Goal: Contribute content: Contribute content

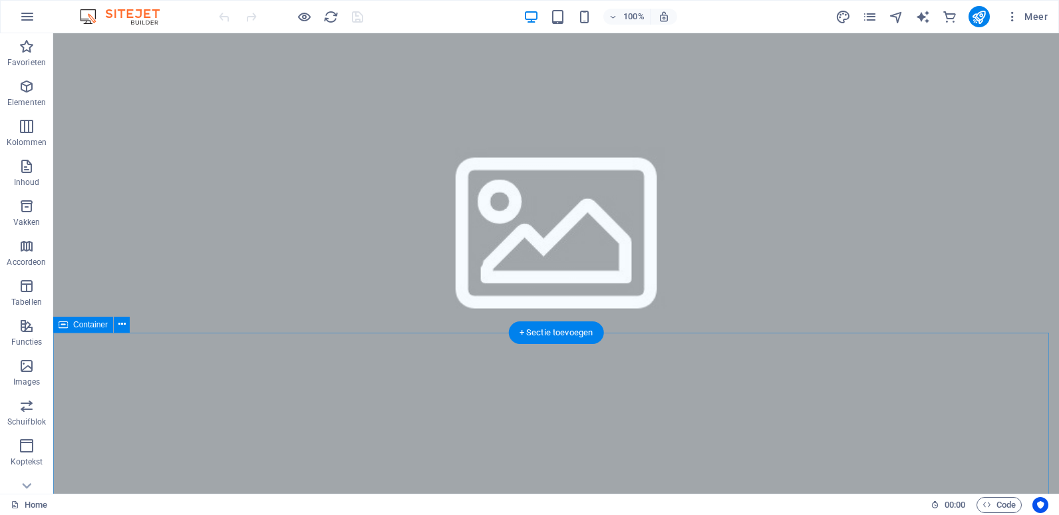
scroll to position [1730, 0]
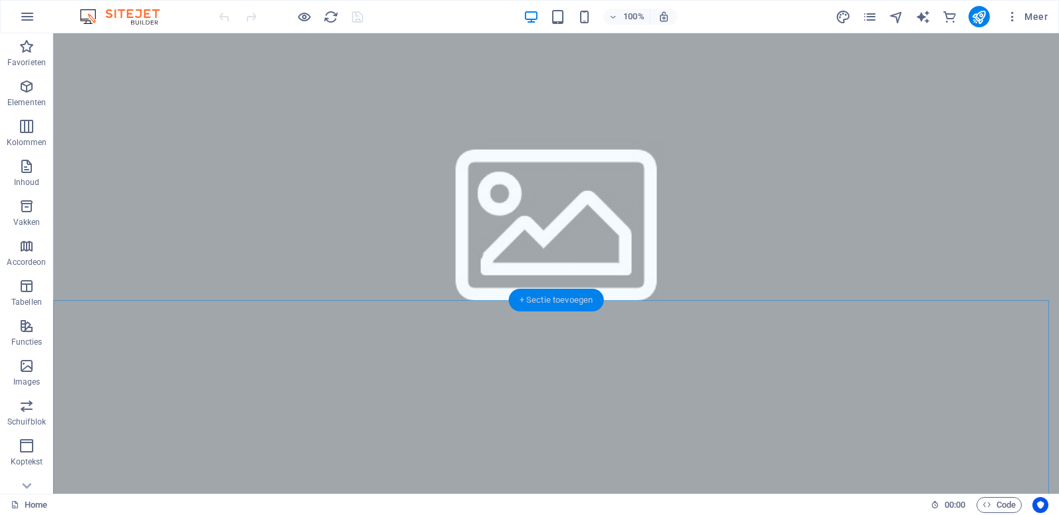
click at [564, 304] on div "+ Sectie toevoegen" at bounding box center [556, 300] width 95 height 23
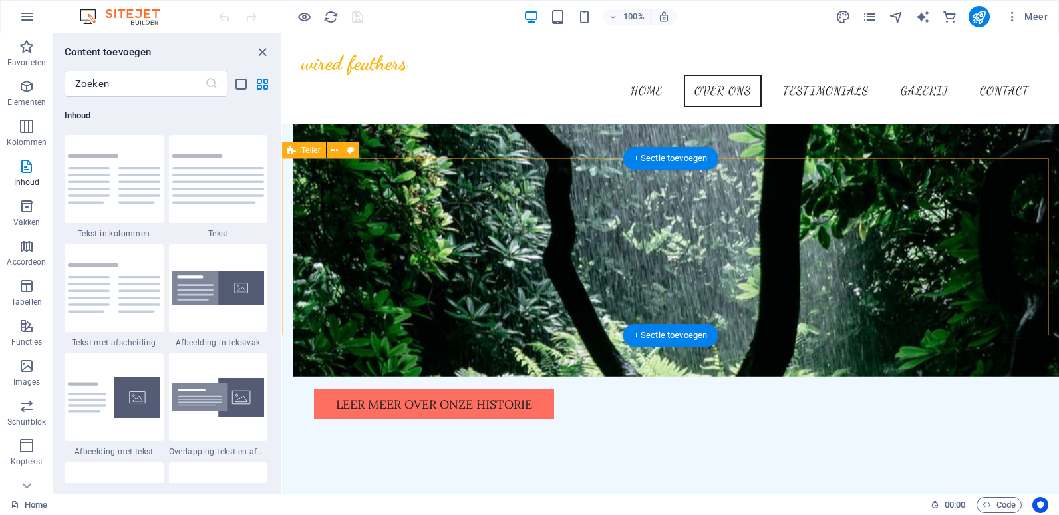
scroll to position [960, 0]
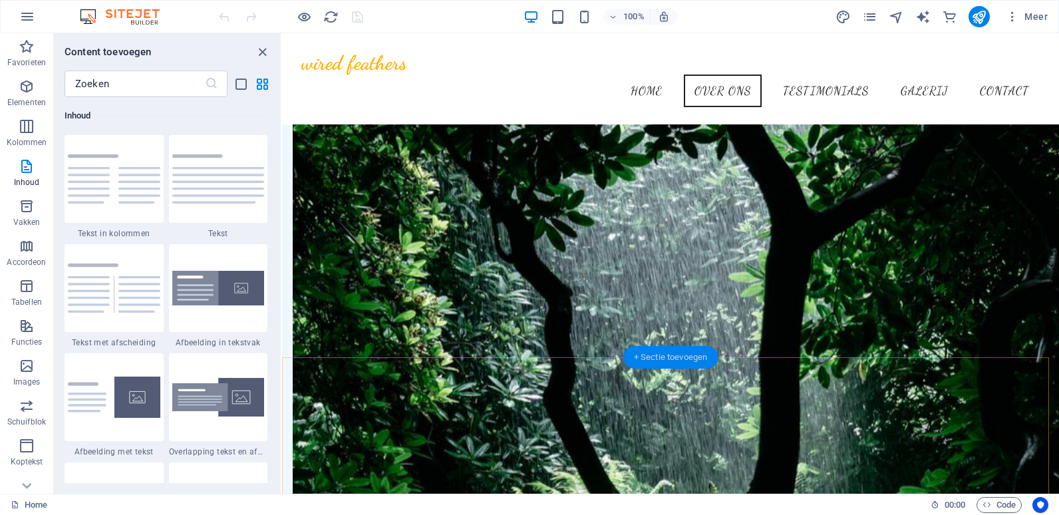
click at [678, 357] on div "+ Sectie toevoegen" at bounding box center [670, 357] width 95 height 23
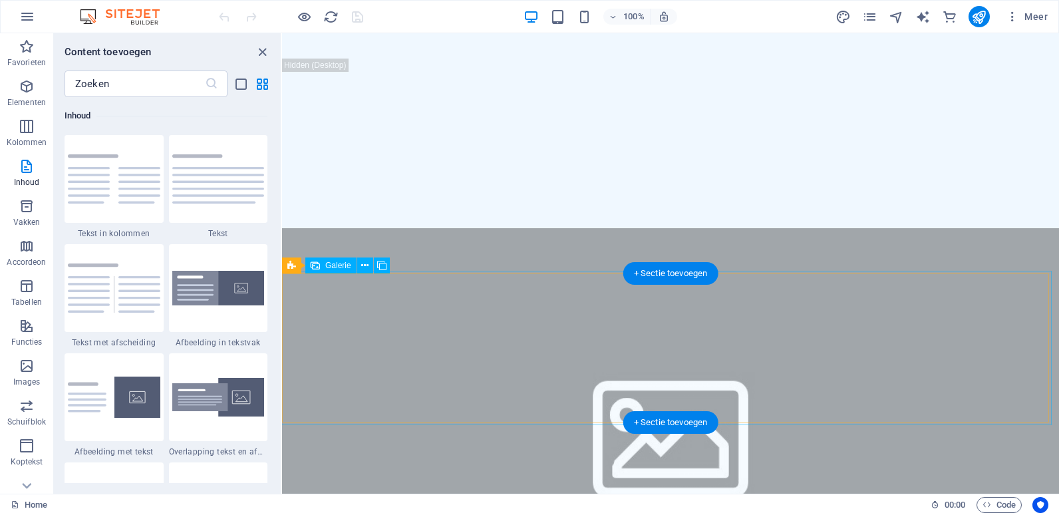
scroll to position [1560, 0]
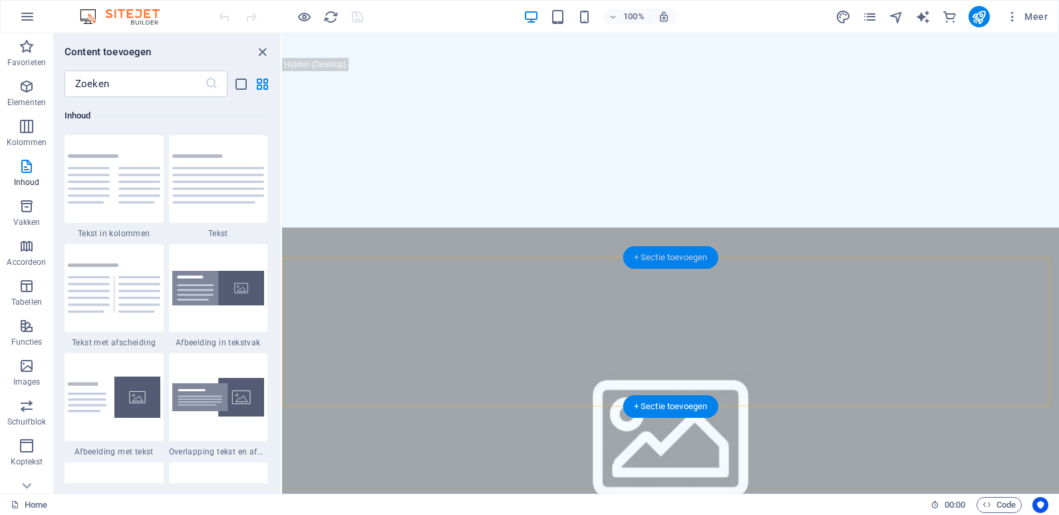
click at [666, 253] on div "+ Sectie toevoegen" at bounding box center [670, 257] width 95 height 23
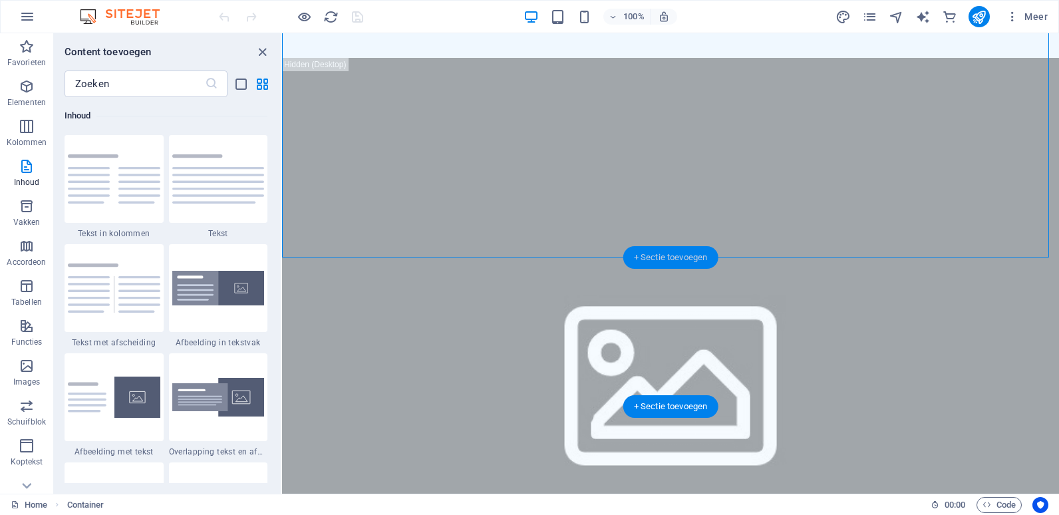
click at [666, 253] on div "+ Sectie toevoegen" at bounding box center [670, 257] width 95 height 23
click at [669, 401] on div "+ Sectie toevoegen" at bounding box center [670, 406] width 95 height 23
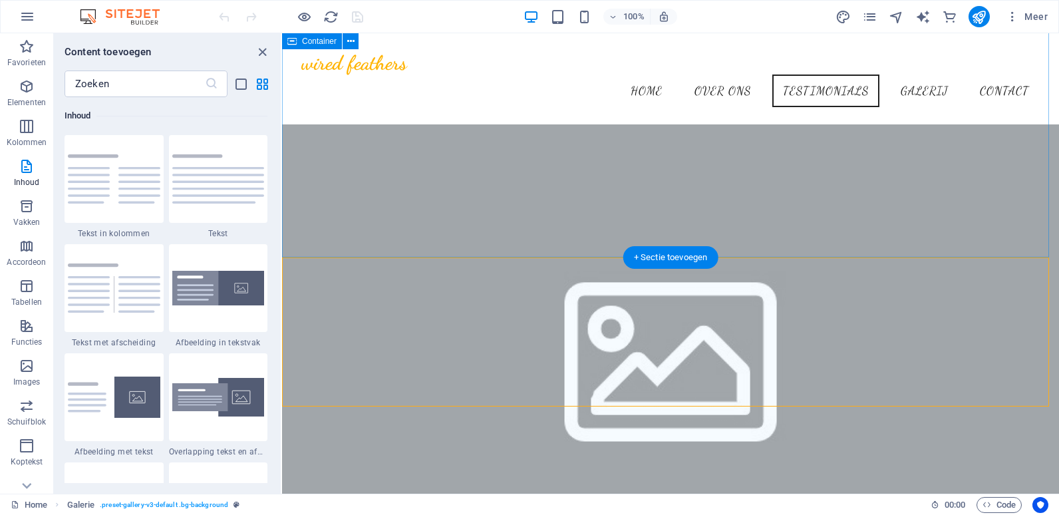
scroll to position [1293, 0]
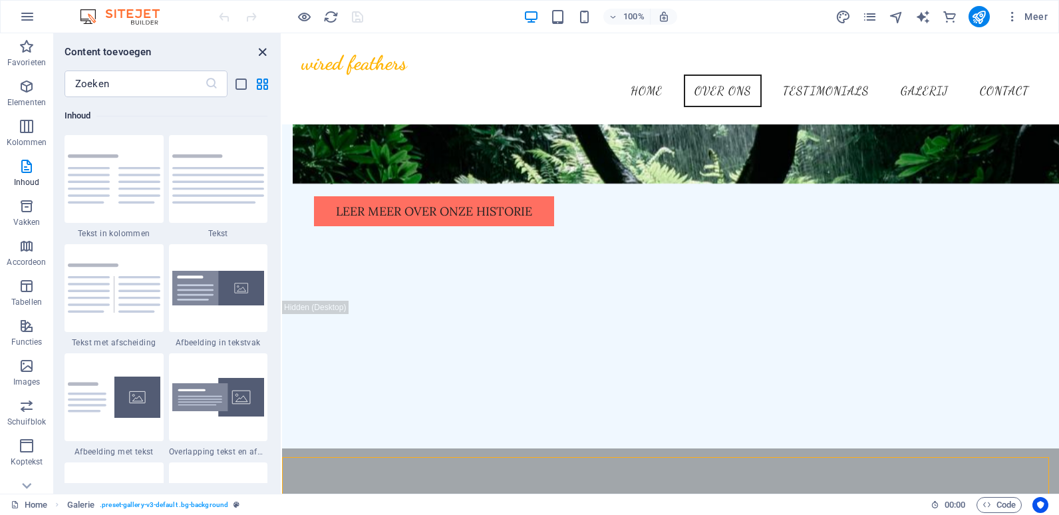
click at [262, 49] on icon "close panel" at bounding box center [262, 52] width 15 height 15
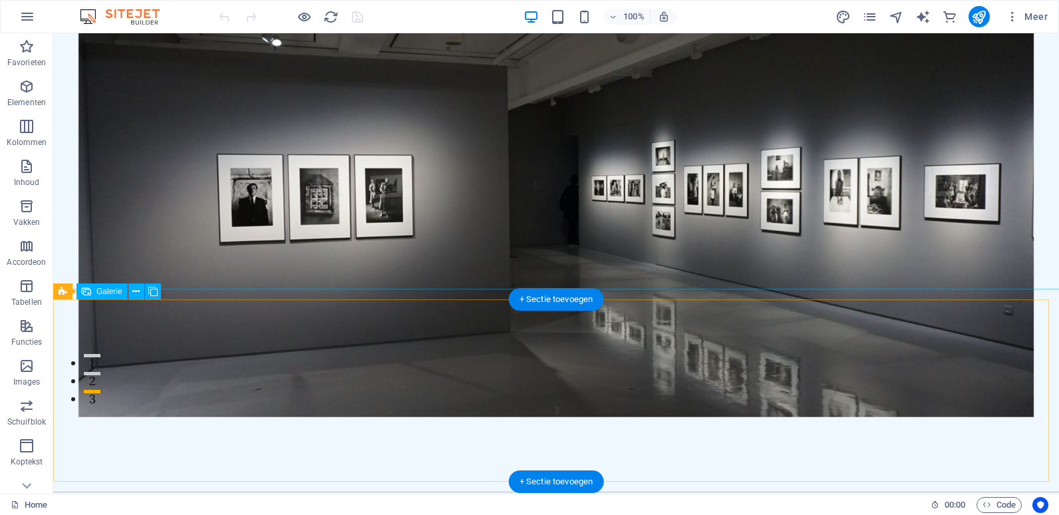
scroll to position [0, 0]
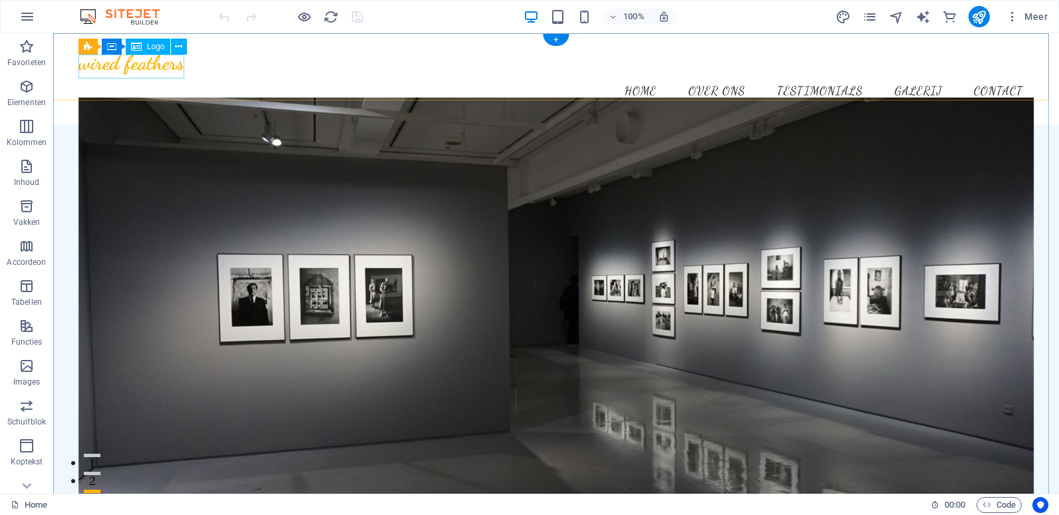
click at [103, 66] on div "wired feathers" at bounding box center [556, 63] width 955 height 24
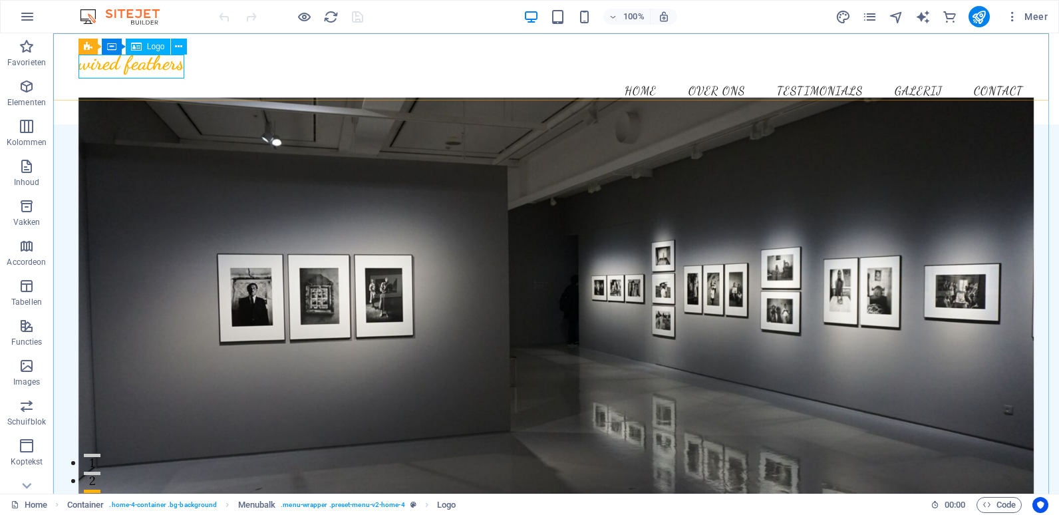
click at [154, 48] on span "Logo" at bounding box center [156, 47] width 18 height 8
click at [179, 48] on icon at bounding box center [178, 47] width 7 height 14
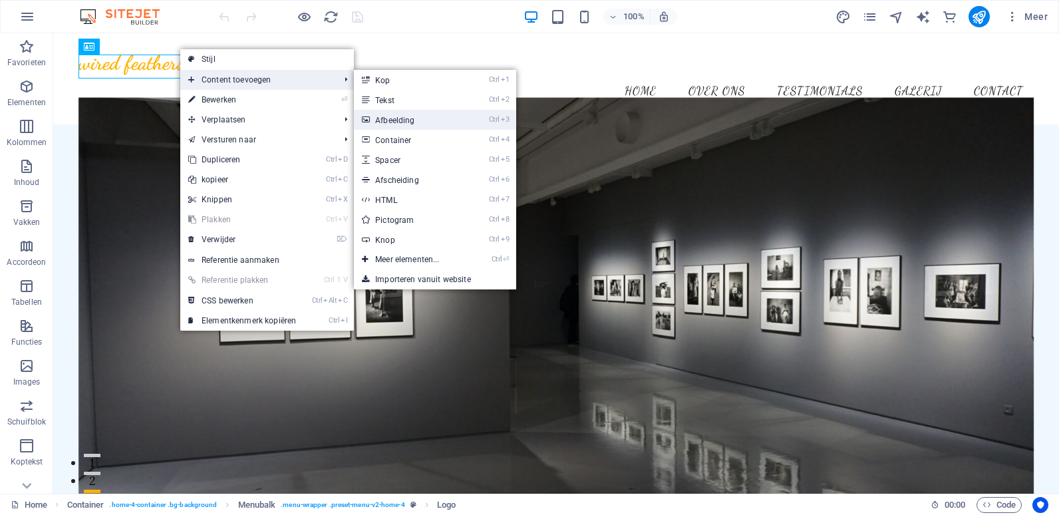
click at [405, 122] on link "Ctrl 3 Afbeelding" at bounding box center [410, 120] width 112 height 20
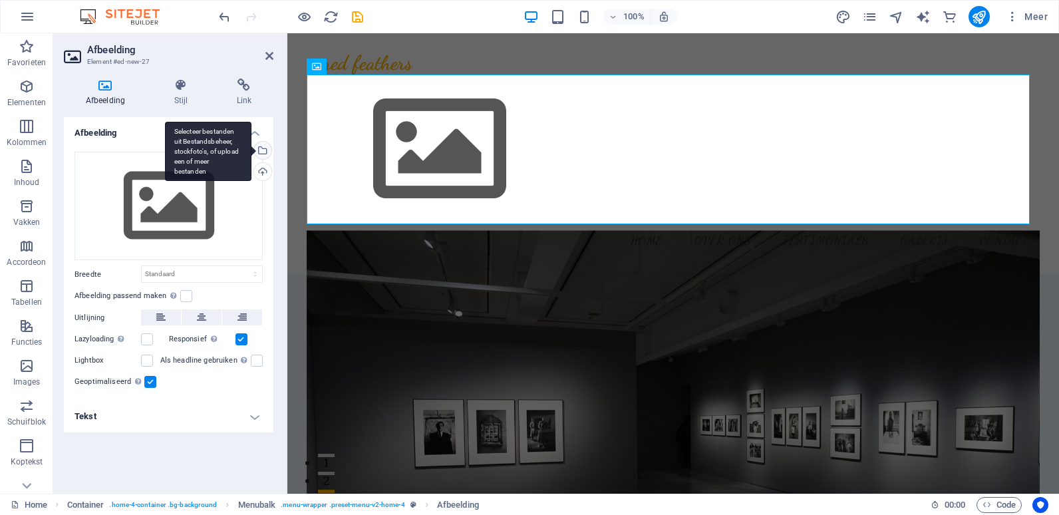
click at [263, 148] on div "Selecteer bestanden uit Bestandsbeheer, stockfoto's, of upload een of meer best…" at bounding box center [261, 152] width 20 height 20
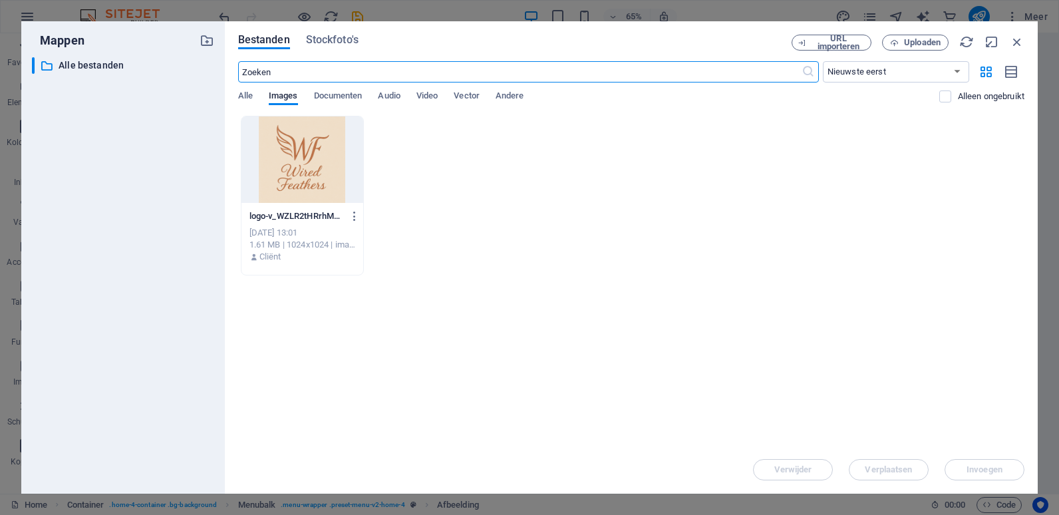
click at [315, 161] on div at bounding box center [303, 159] width 122 height 86
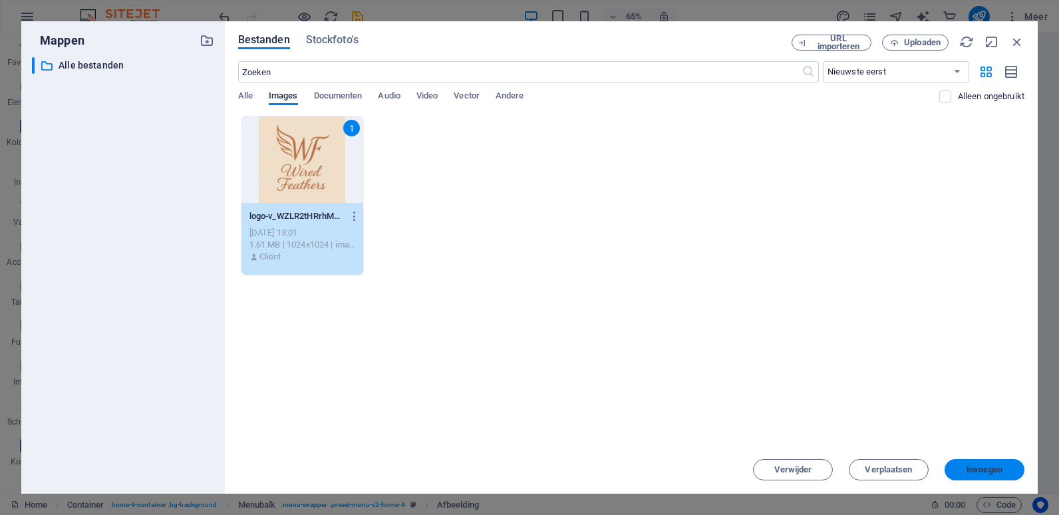
drag, startPoint x: 965, startPoint y: 468, endPoint x: 665, endPoint y: 420, distance: 304.4
click at [965, 468] on span "Invoegen" at bounding box center [984, 470] width 69 height 8
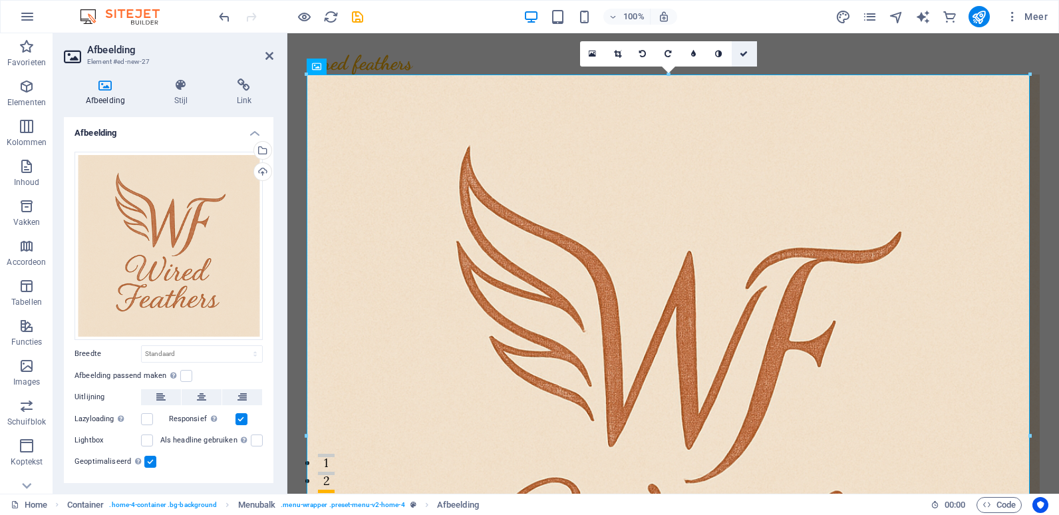
click at [744, 51] on icon at bounding box center [744, 54] width 8 height 8
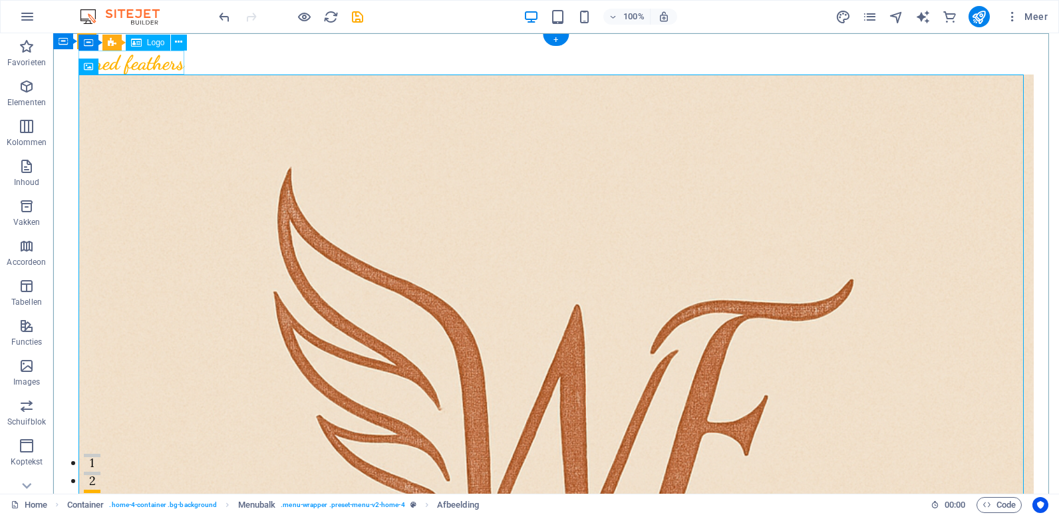
click at [162, 70] on div "wired feathers" at bounding box center [556, 63] width 955 height 24
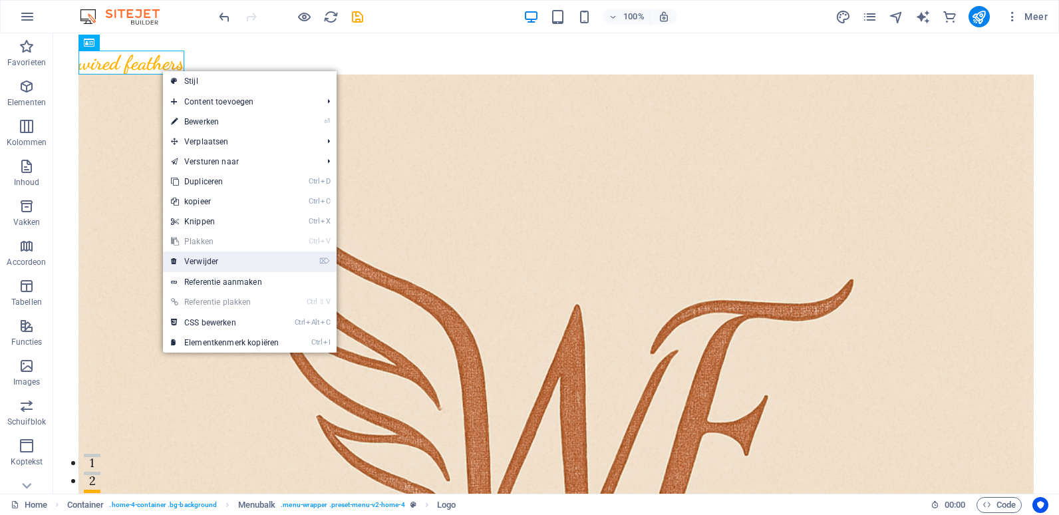
click at [202, 265] on link "⌦ Verwijder" at bounding box center [225, 261] width 124 height 20
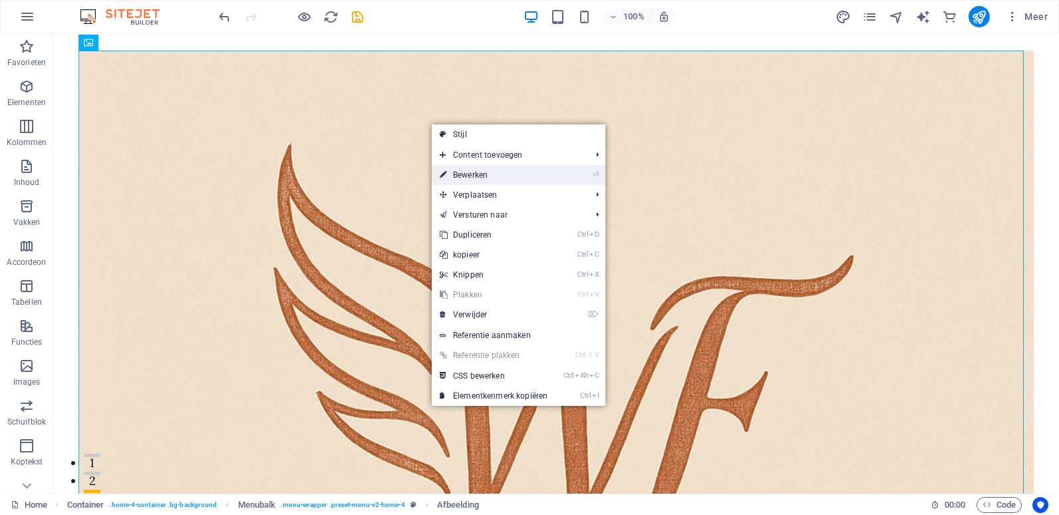
click at [464, 172] on link "⏎ Bewerken" at bounding box center [494, 175] width 124 height 20
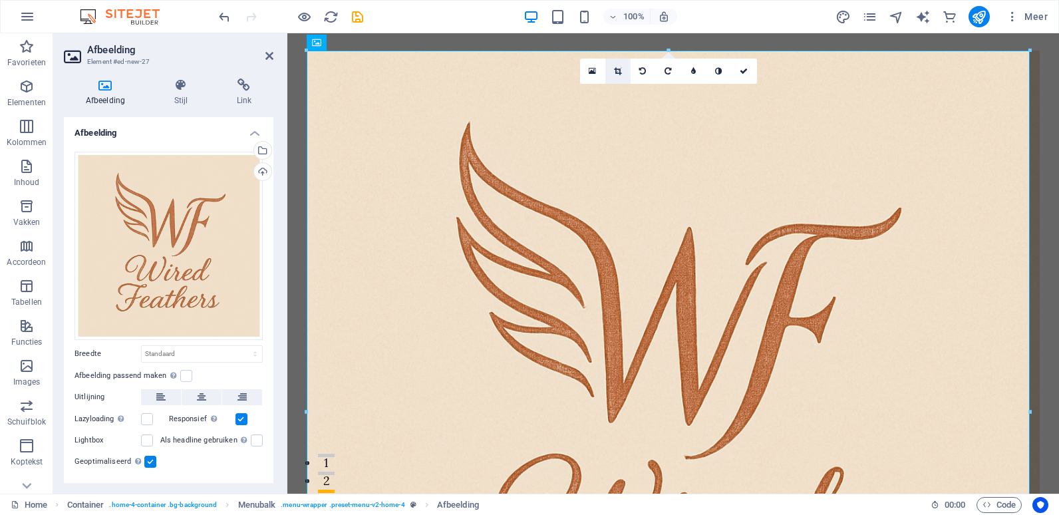
click at [615, 72] on icon at bounding box center [617, 71] width 7 height 8
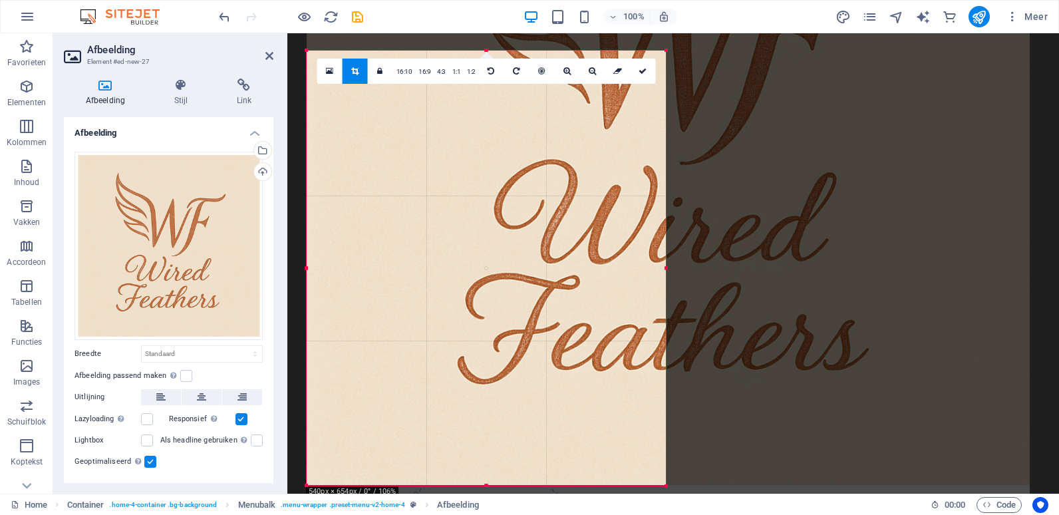
drag, startPoint x: 1030, startPoint y: 51, endPoint x: 652, endPoint y: 338, distance: 474.4
click at [662, 341] on div "180 170 160 150 140 130 120 110 100 90 80 70 60 50 40 30 20 10 0 -10 -20 -30 -4…" at bounding box center [486, 268] width 359 height 435
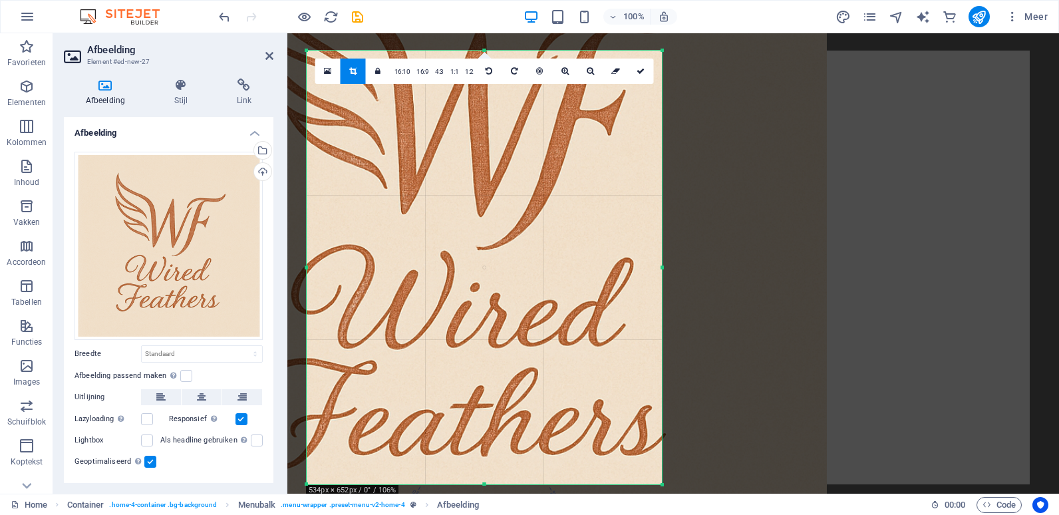
drag, startPoint x: 560, startPoint y: 285, endPoint x: 370, endPoint y: 375, distance: 210.1
click at [370, 375] on div at bounding box center [465, 208] width 723 height 723
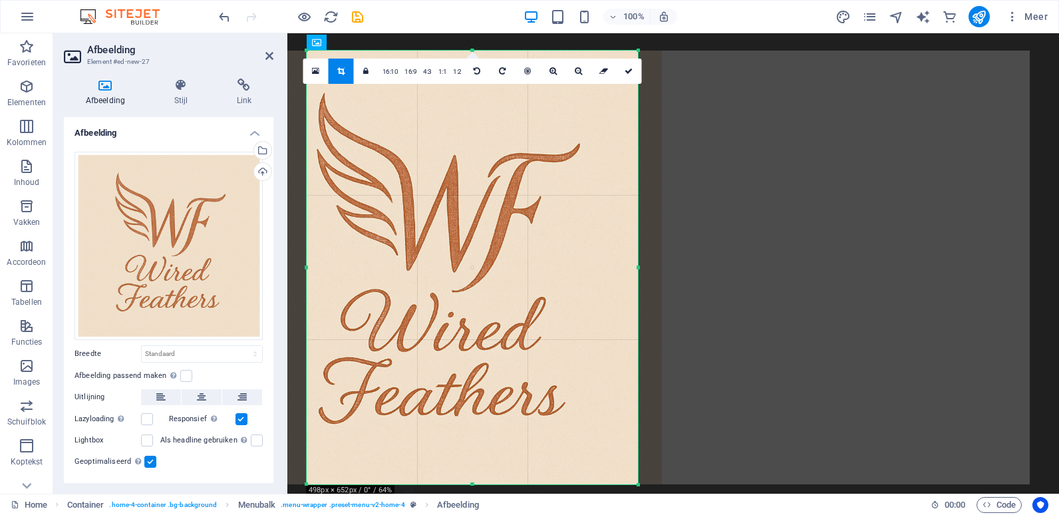
drag, startPoint x: 662, startPoint y: 53, endPoint x: 634, endPoint y: 87, distance: 44.0
click at [637, 101] on div "180 170 160 150 140 130 120 110 100 90 80 70 60 50 40 30 20 10 0 -10 -20 -30 -4…" at bounding box center [472, 268] width 331 height 434
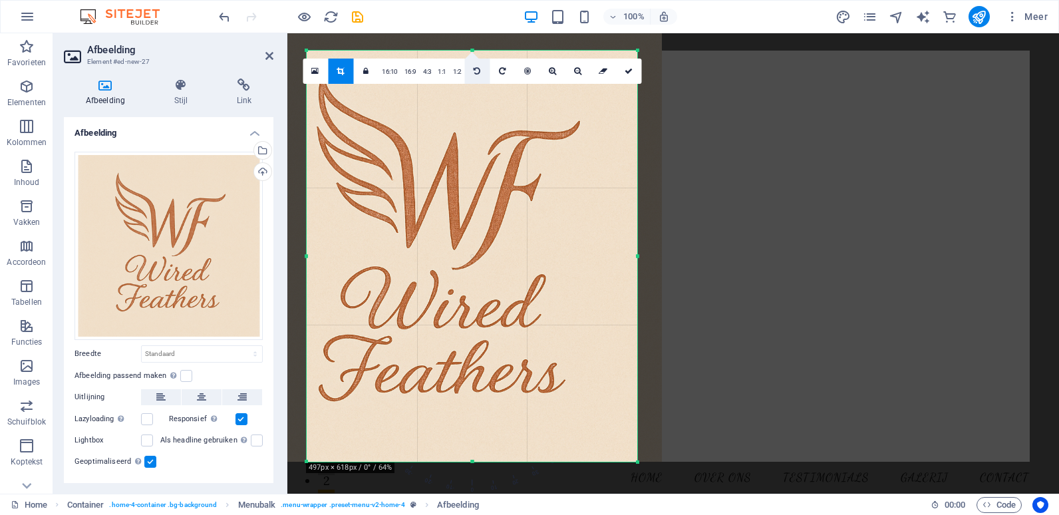
drag, startPoint x: 473, startPoint y: 49, endPoint x: 479, endPoint y: 72, distance: 24.0
click at [479, 72] on div "180 170 160 150 140 130 120 110 100 90 80 70 60 50 40 30 20 10 0 -10 -20 -30 -4…" at bounding box center [472, 256] width 331 height 411
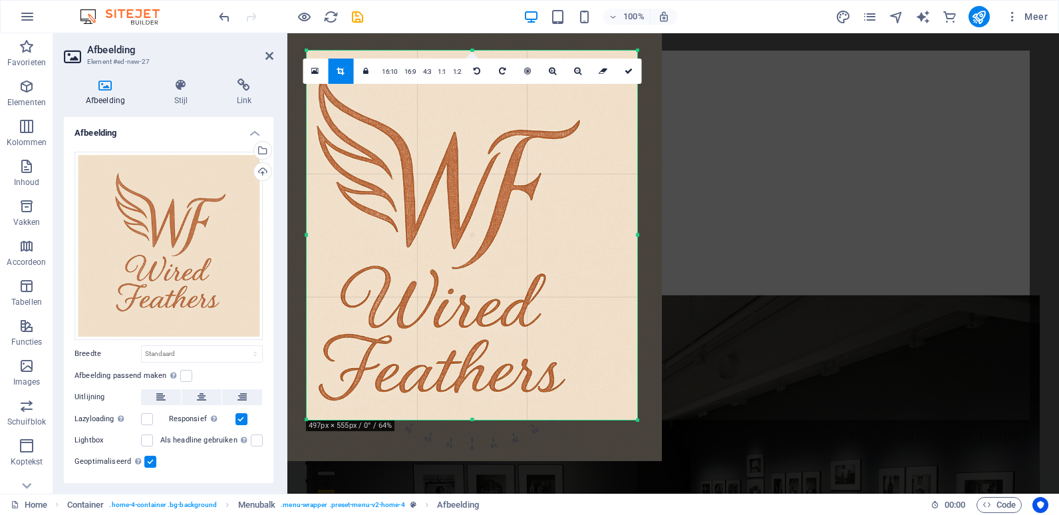
drag, startPoint x: 471, startPoint y: 459, endPoint x: 474, endPoint y: 418, distance: 41.3
click at [474, 418] on div at bounding box center [472, 420] width 331 height 5
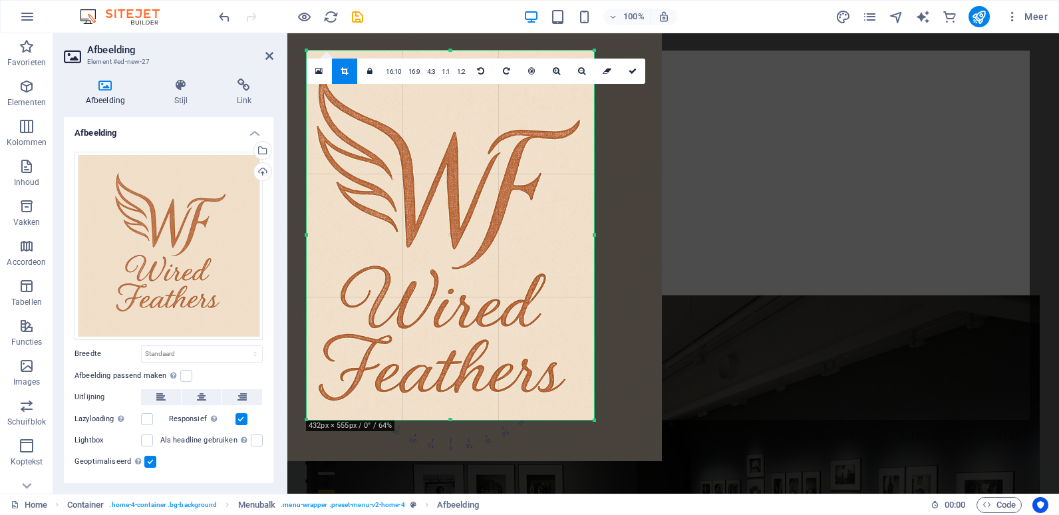
drag, startPoint x: 636, startPoint y: 236, endPoint x: 593, endPoint y: 248, distance: 44.9
click at [593, 248] on div at bounding box center [594, 235] width 5 height 369
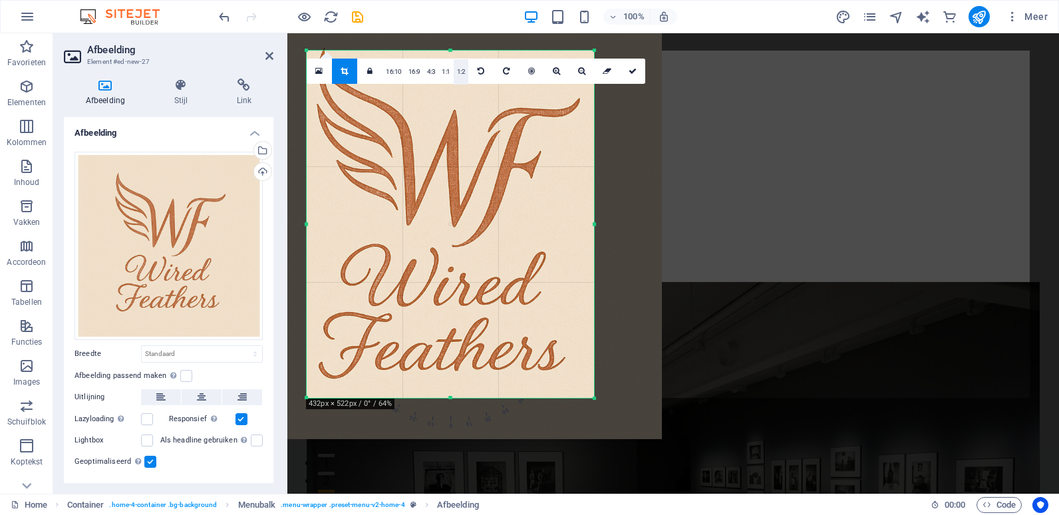
drag, startPoint x: 450, startPoint y: 49, endPoint x: 456, endPoint y: 71, distance: 22.8
click at [456, 71] on div "180 170 160 150 140 130 120 110 100 90 80 70 60 50 40 30 20 10 0 -10 -20 -30 -4…" at bounding box center [450, 224] width 287 height 347
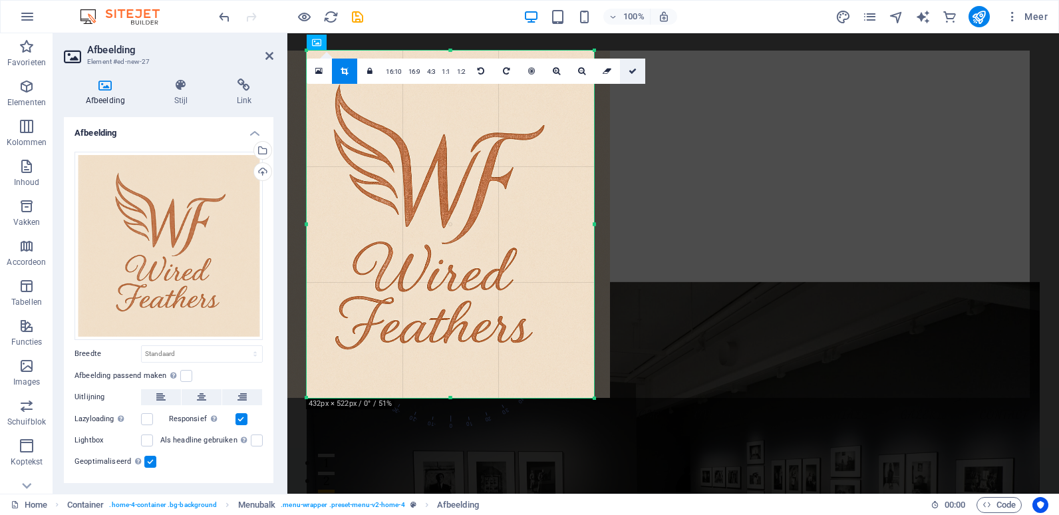
drag, startPoint x: 342, startPoint y: 53, endPoint x: 631, endPoint y: 67, distance: 289.1
click at [631, 67] on icon at bounding box center [633, 71] width 8 height 8
type input "432"
select select "px"
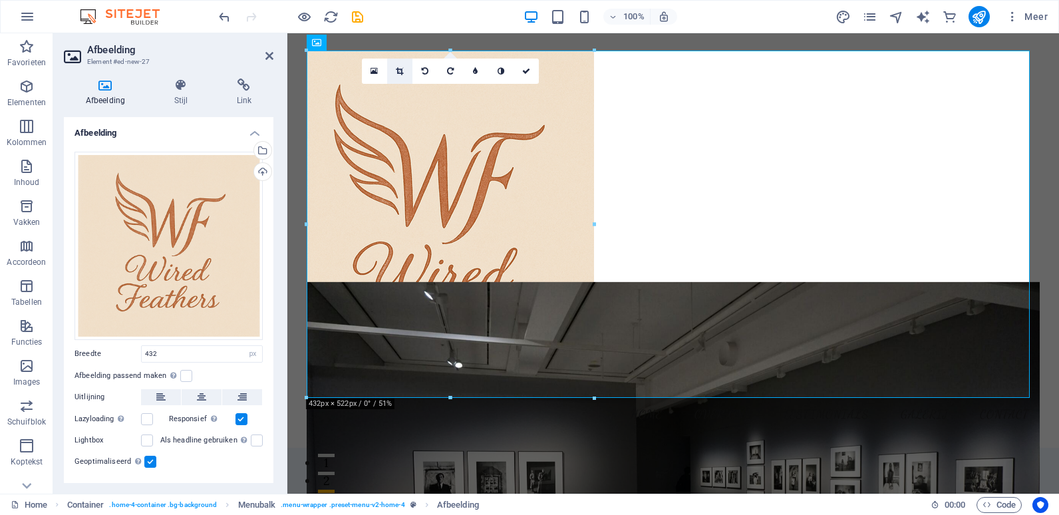
click at [401, 68] on icon at bounding box center [399, 71] width 7 height 8
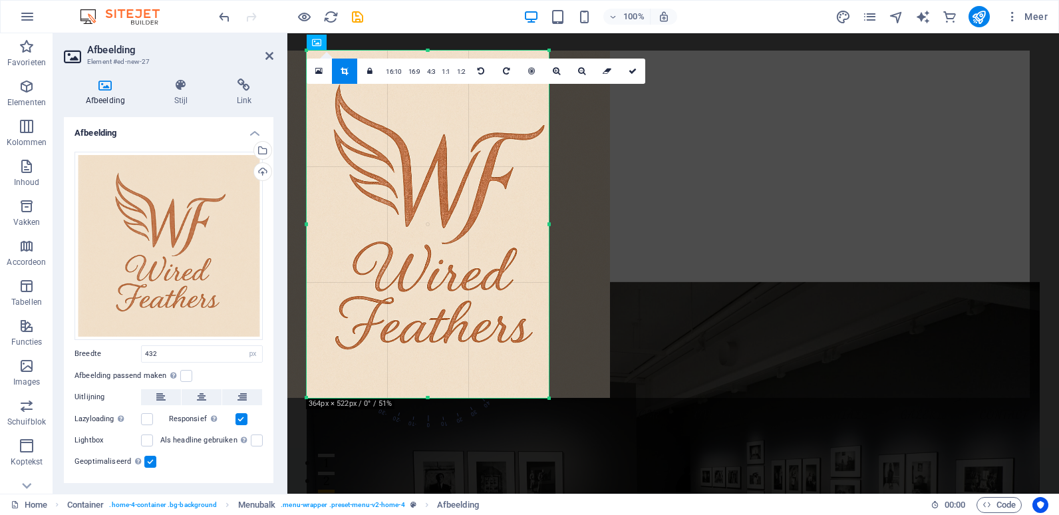
drag, startPoint x: 593, startPoint y: 52, endPoint x: 548, endPoint y: 101, distance: 66.9
click at [548, 101] on div "180 170 160 150 140 130 120 110 100 90 80 70 60 50 40 30 20 10 0 -10 -20 -30 -4…" at bounding box center [428, 224] width 242 height 347
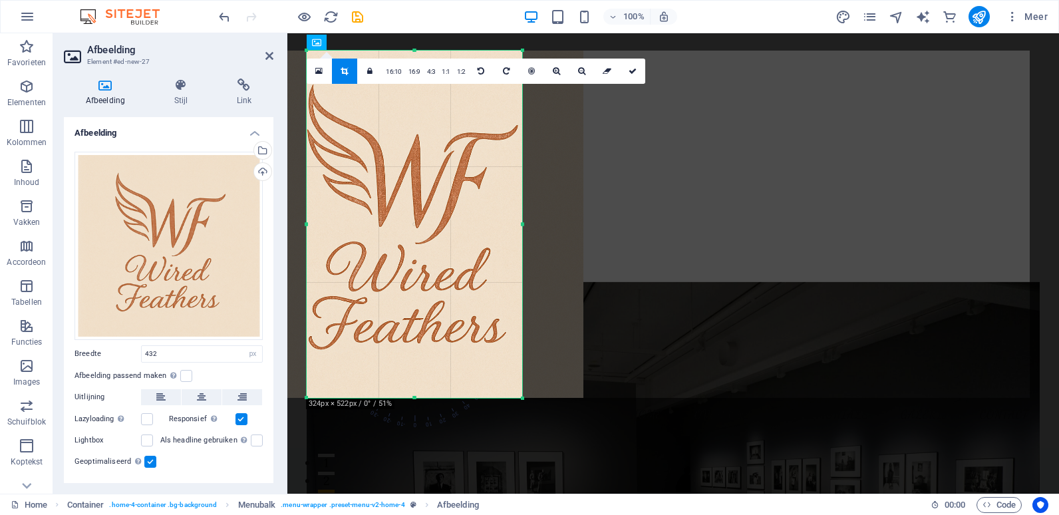
drag, startPoint x: 307, startPoint y: 224, endPoint x: 335, endPoint y: 224, distance: 27.3
click at [335, 224] on div "180 170 160 150 140 130 120 110 100 90 80 70 60 50 40 30 20 10 0 -10 -20 -30 -4…" at bounding box center [415, 224] width 216 height 347
click at [186, 374] on label at bounding box center [186, 376] width 12 height 12
click at [0, 0] on input "Afbeelding passend maken Afbeelding automatisch passen binnen een vaststaande b…" at bounding box center [0, 0] width 0 height 0
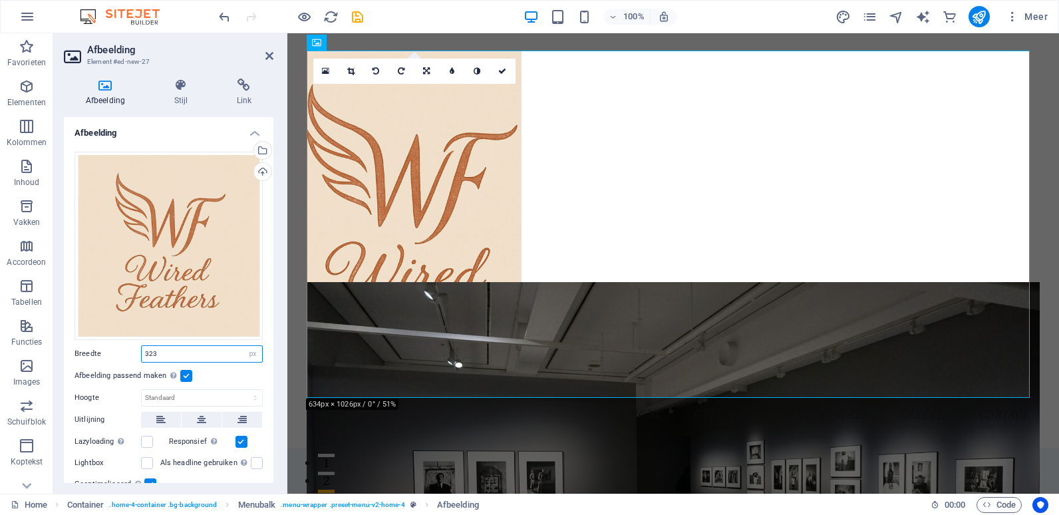
click at [162, 349] on input "323" at bounding box center [202, 354] width 120 height 16
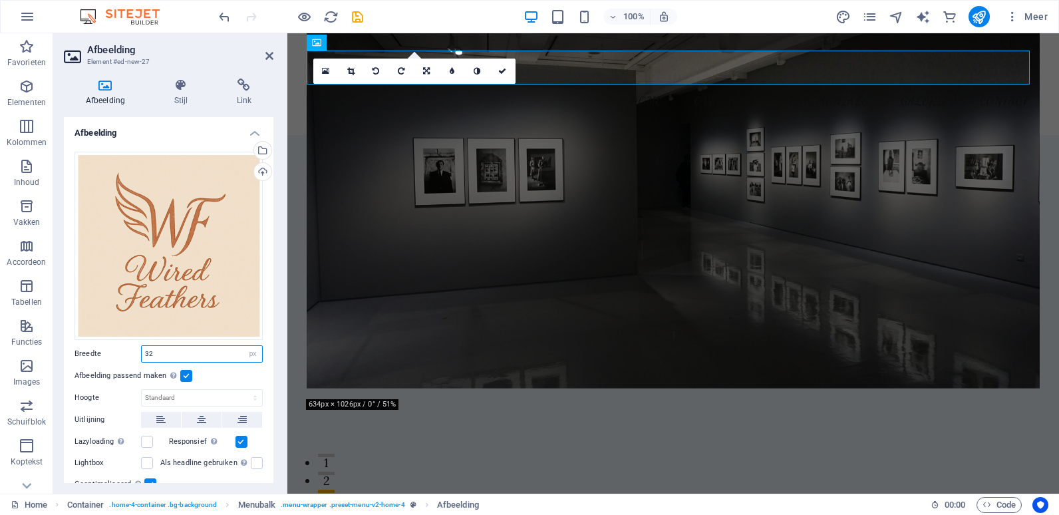
type input "3"
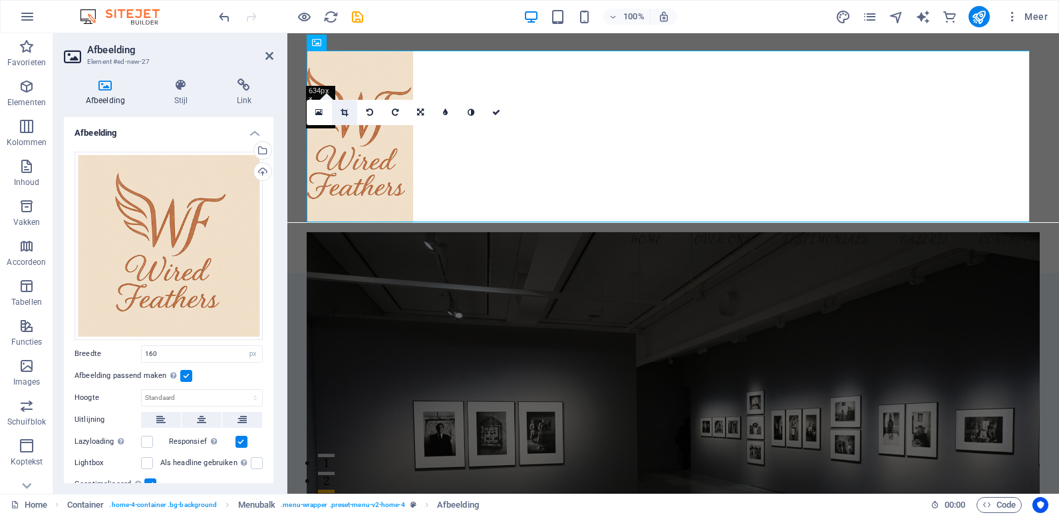
click at [345, 110] on icon at bounding box center [344, 112] width 7 height 8
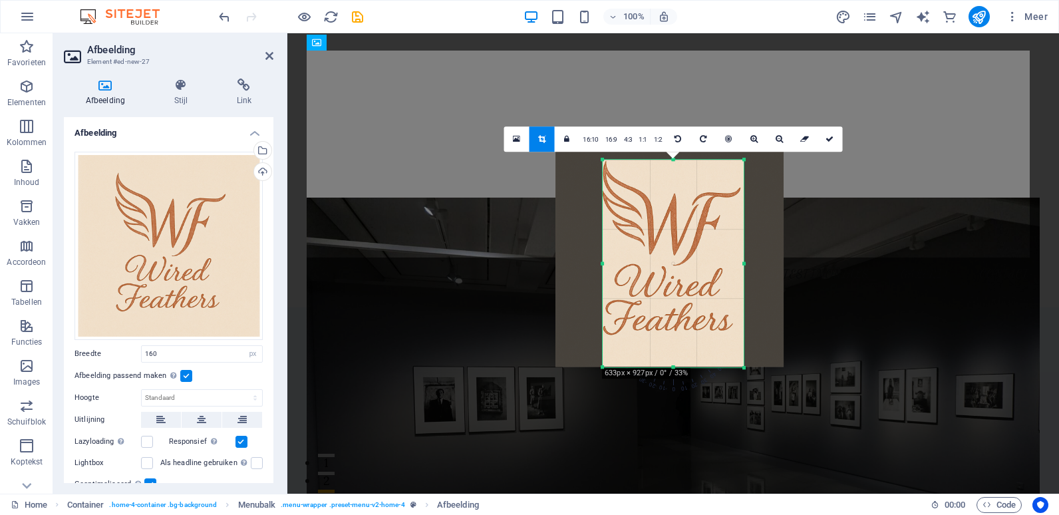
drag, startPoint x: 673, startPoint y: 150, endPoint x: 672, endPoint y: 171, distance: 21.3
click at [672, 171] on div "180 170 160 150 140 130 120 110 100 90 80 70 60 50 40 30 20 10 0 -10 -20 -30 -4…" at bounding box center [673, 264] width 141 height 208
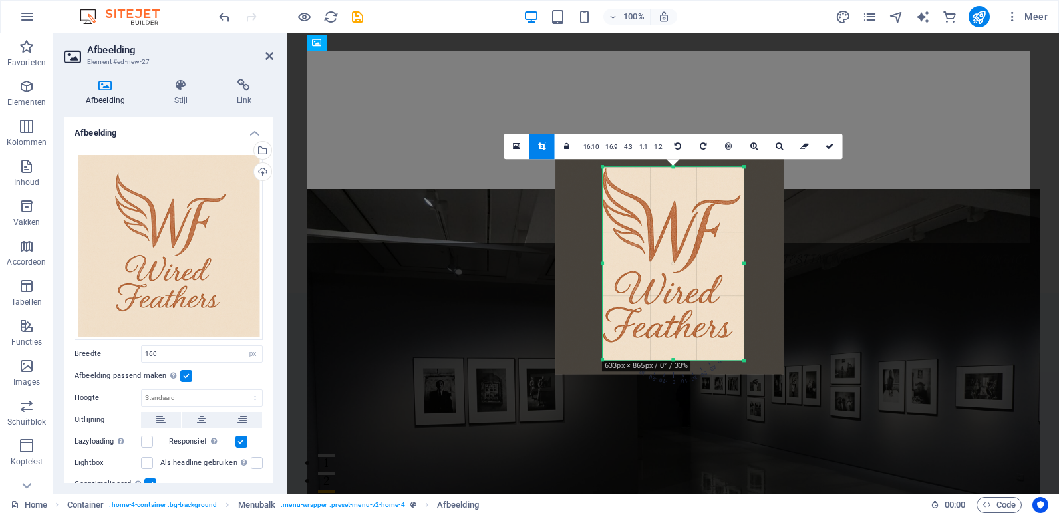
drag, startPoint x: 674, startPoint y: 367, endPoint x: 674, endPoint y: 353, distance: 14.0
click at [674, 353] on div "180 170 160 150 140 130 120 110 100 90 80 70 60 50 40 30 20 10 0 -10 -20 -30 -4…" at bounding box center [673, 263] width 141 height 193
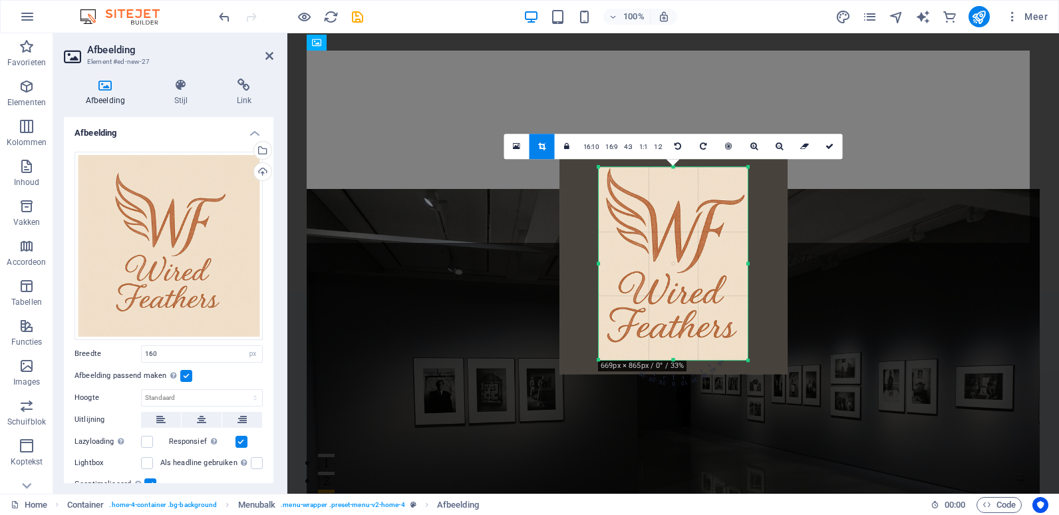
drag, startPoint x: 603, startPoint y: 265, endPoint x: 595, endPoint y: 267, distance: 8.2
click at [599, 267] on div "180 170 160 150 140 130 120 110 100 90 80 70 60 50 40 30 20 10 0 -10 -20 -30 -4…" at bounding box center [673, 263] width 149 height 193
click at [826, 144] on icon at bounding box center [830, 146] width 8 height 8
type input "223"
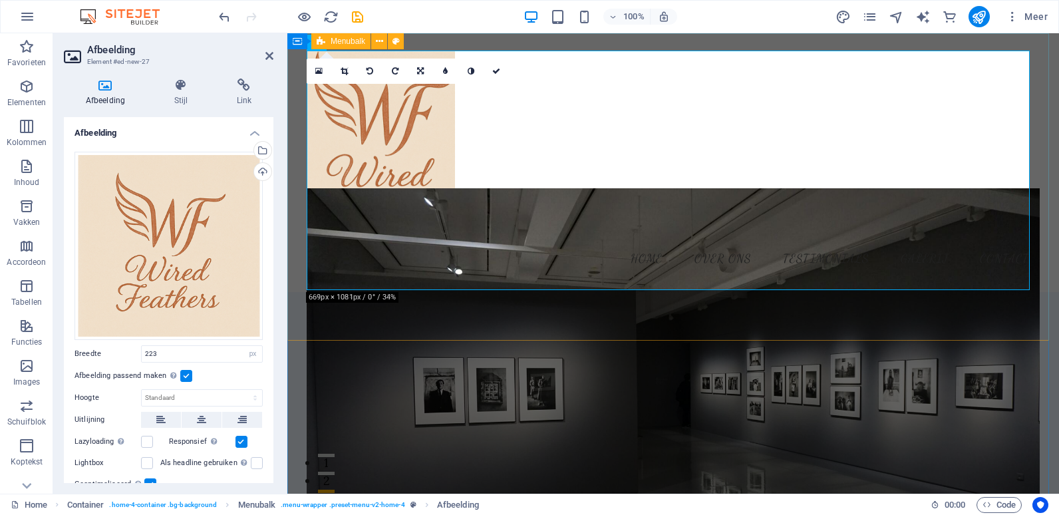
click at [597, 326] on figure at bounding box center [673, 397] width 733 height 419
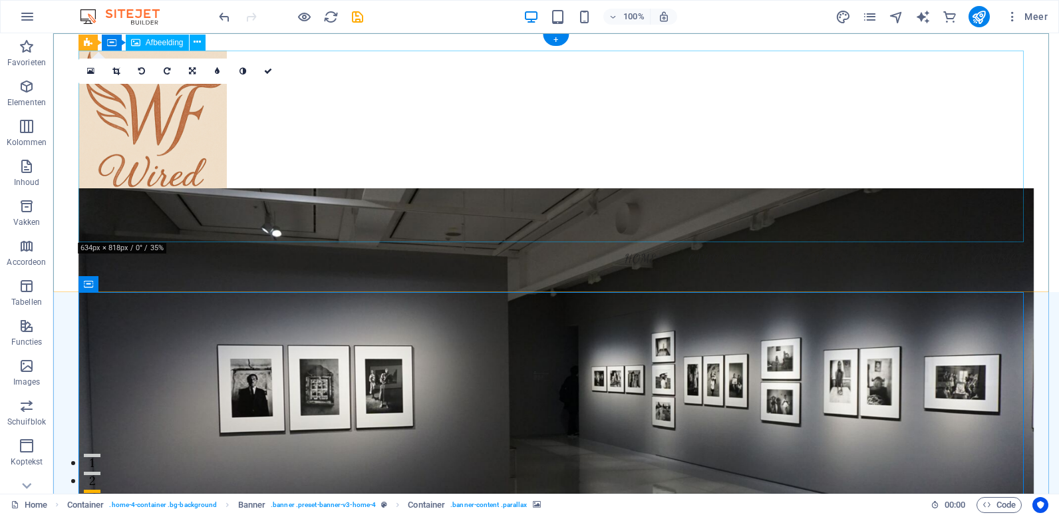
click at [595, 184] on figure at bounding box center [556, 147] width 955 height 192
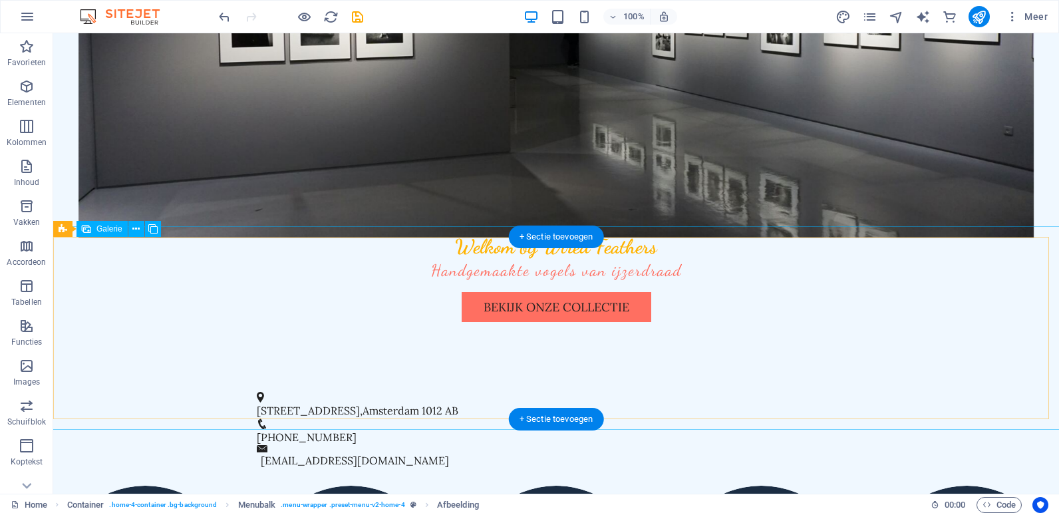
scroll to position [532, 0]
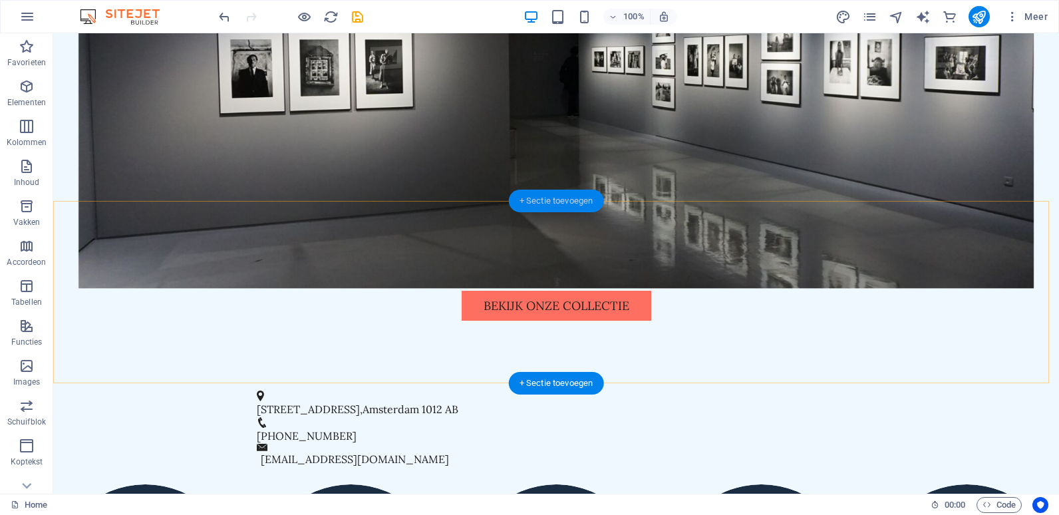
click at [548, 198] on div "+ Sectie toevoegen" at bounding box center [556, 201] width 95 height 23
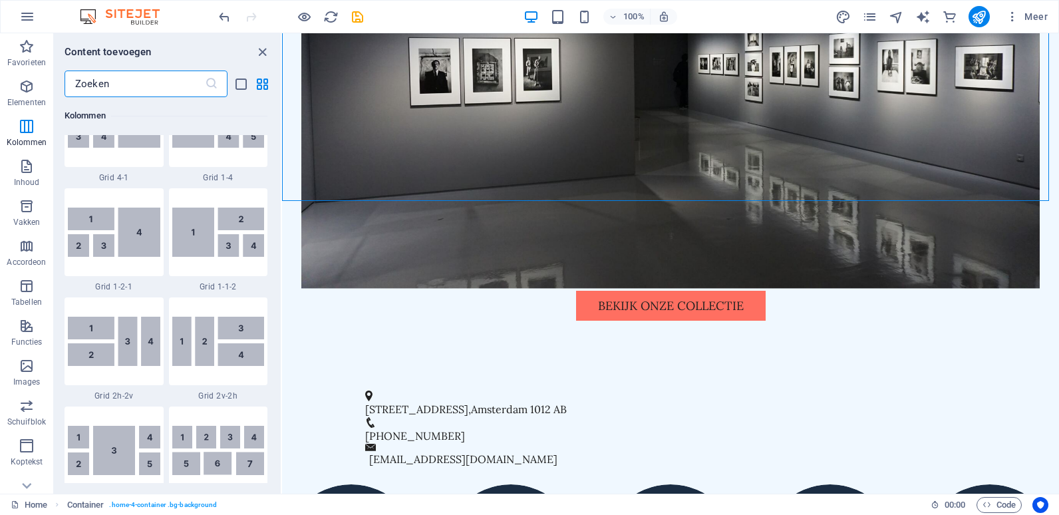
scroll to position [1862, 0]
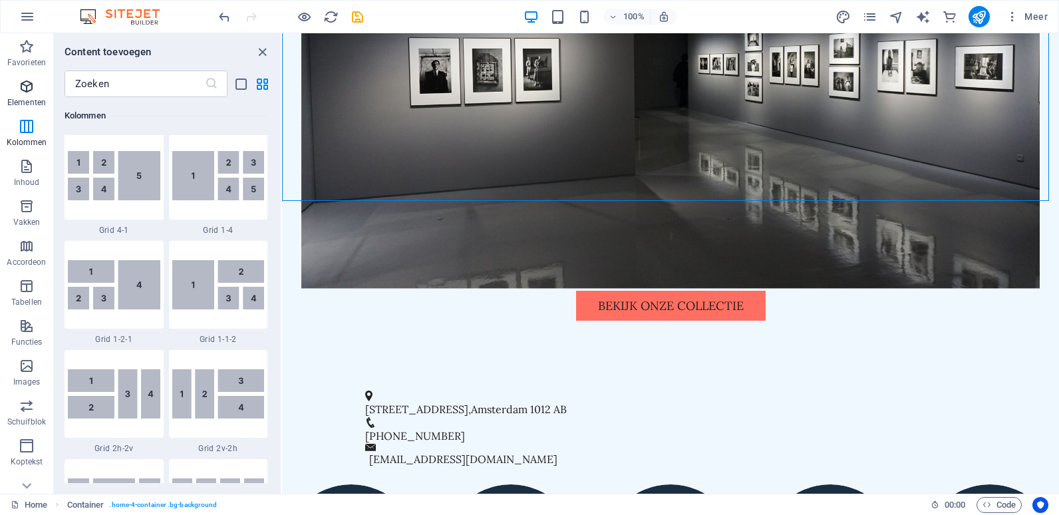
click at [29, 80] on icon "button" at bounding box center [27, 87] width 16 height 16
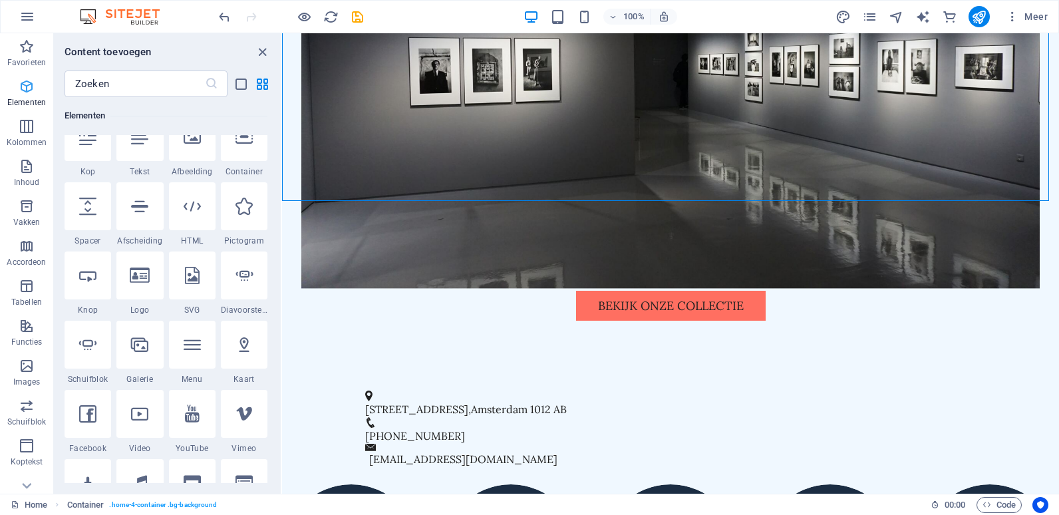
scroll to position [142, 0]
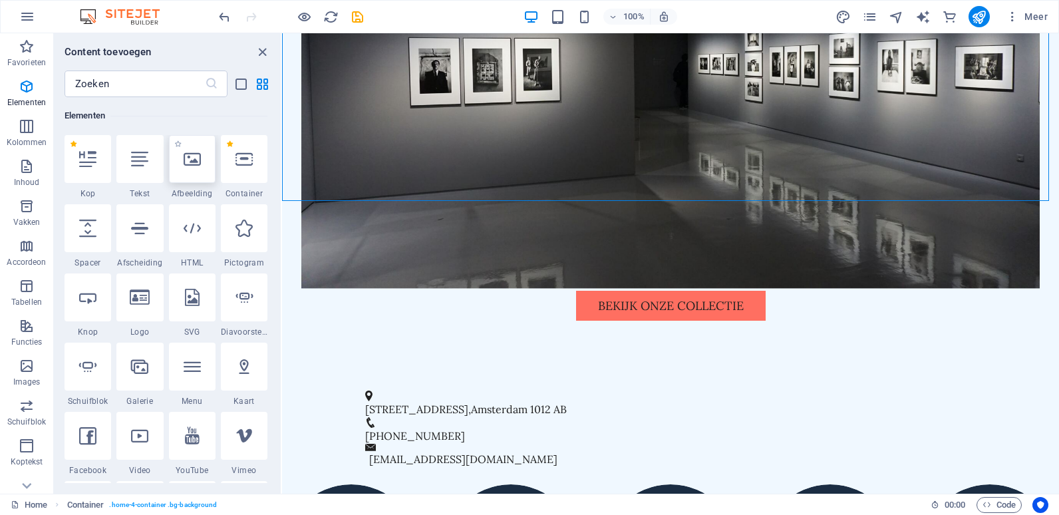
click at [198, 164] on icon at bounding box center [192, 158] width 17 height 17
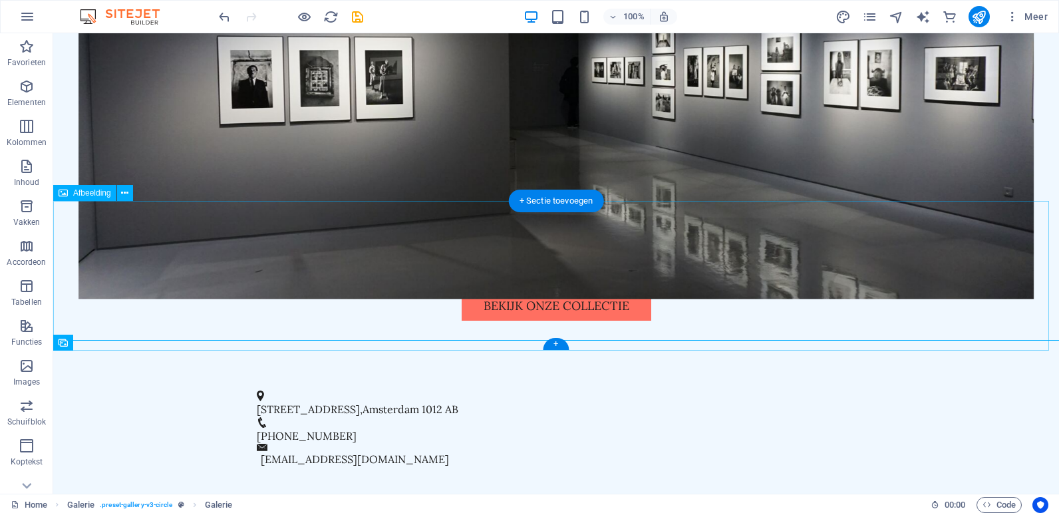
scroll to position [599, 0]
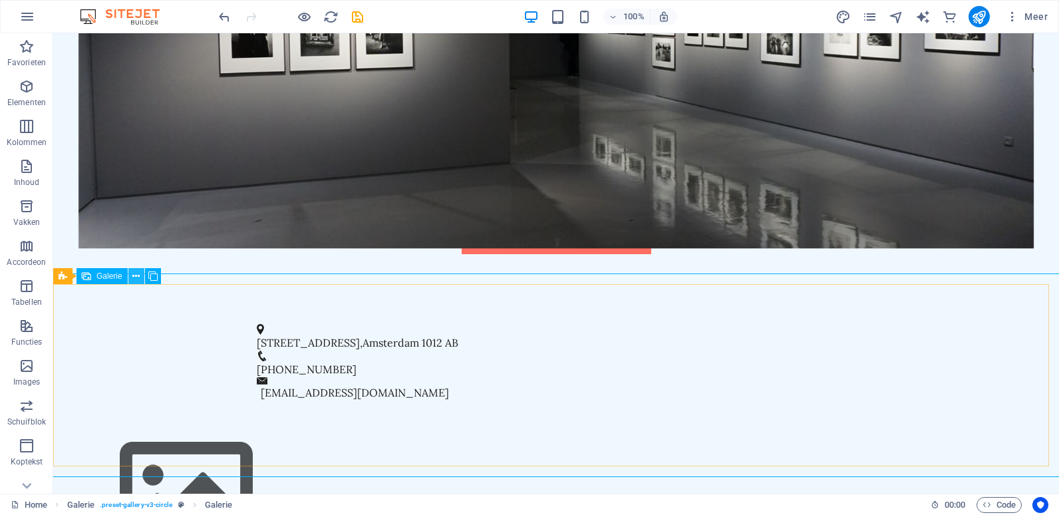
click at [139, 274] on icon at bounding box center [135, 276] width 7 height 14
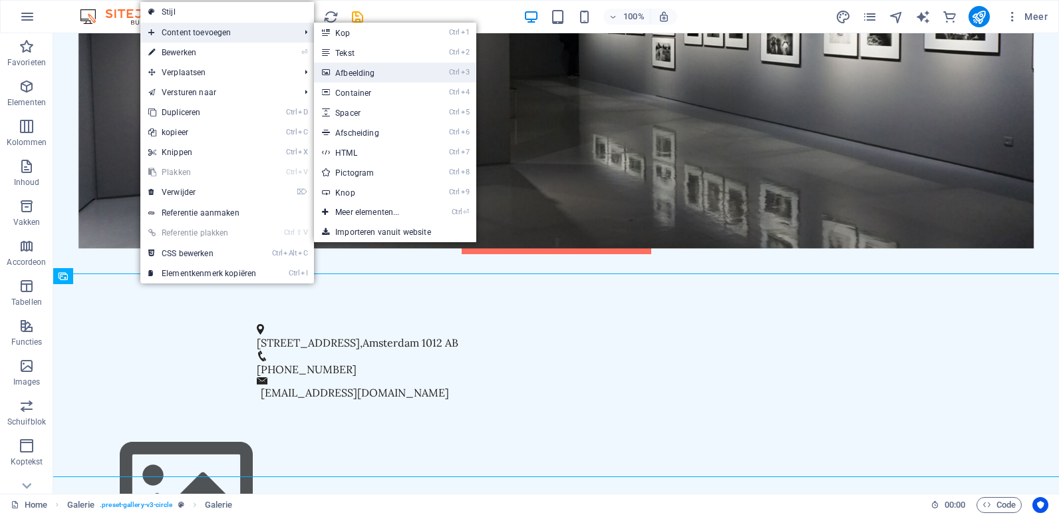
click at [376, 78] on link "Ctrl 3 Afbeelding" at bounding box center [370, 73] width 112 height 20
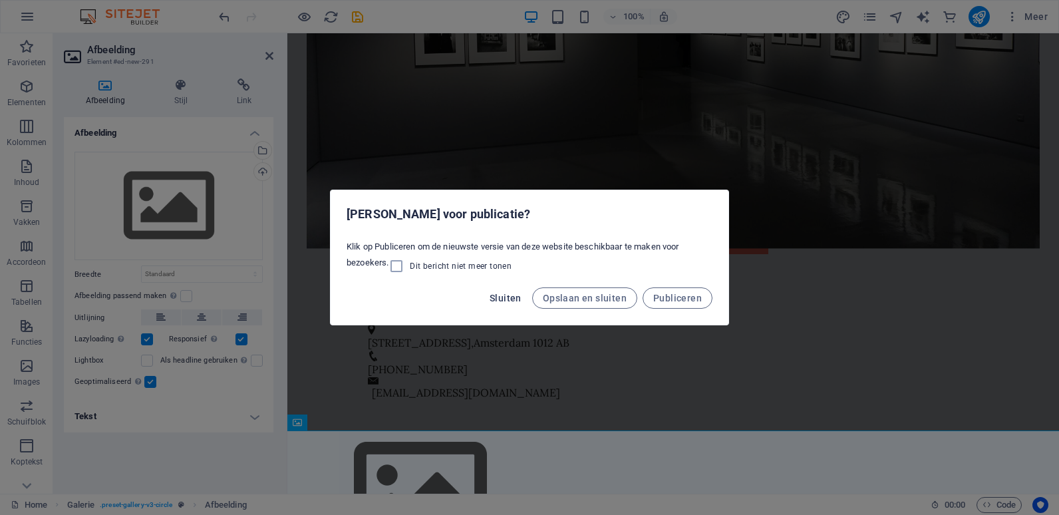
click at [510, 299] on span "Sluiten" at bounding box center [506, 298] width 32 height 11
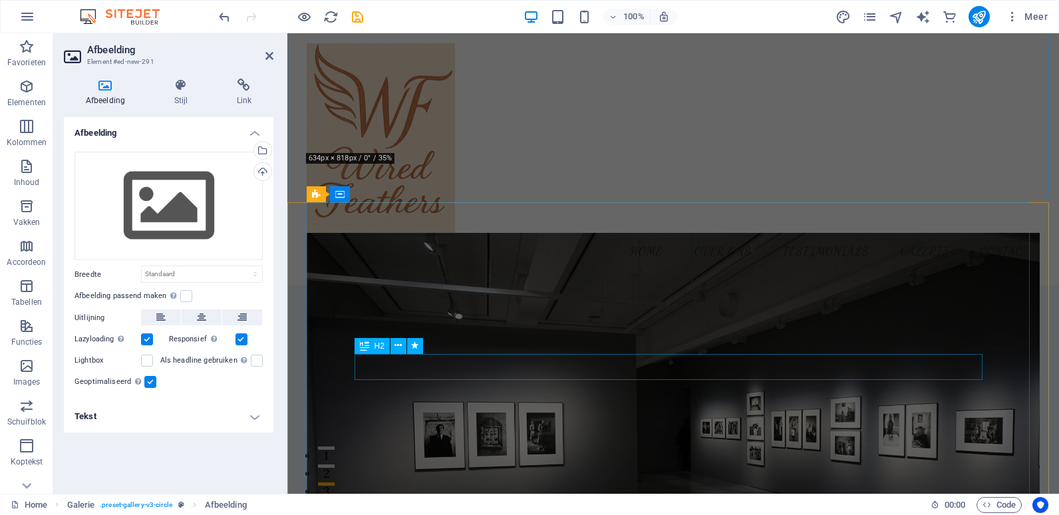
scroll to position [0, 0]
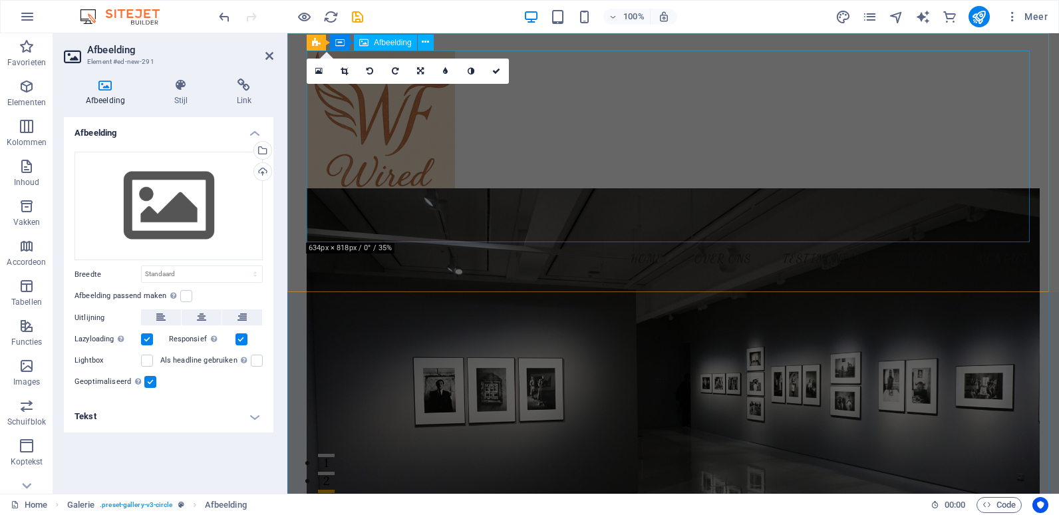
click at [729, 156] on figure at bounding box center [673, 147] width 733 height 192
